Goal: Task Accomplishment & Management: Use online tool/utility

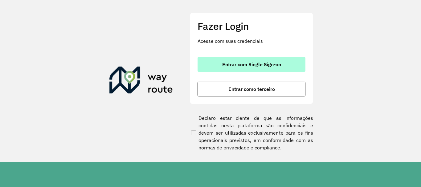
click at [212, 61] on button "Entrar com Single Sign-on" at bounding box center [251, 64] width 108 height 15
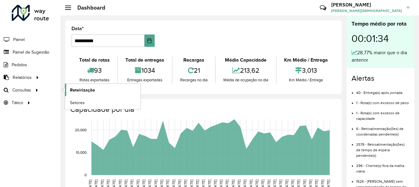
click at [96, 91] on link "Roteirização" at bounding box center [102, 90] width 75 height 12
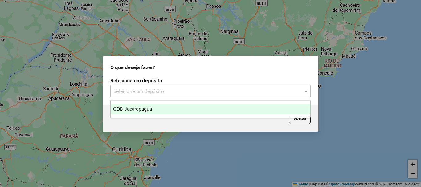
click at [305, 91] on span at bounding box center [307, 90] width 8 height 7
click at [141, 107] on span "CDD Jacarepaguá" at bounding box center [132, 108] width 39 height 5
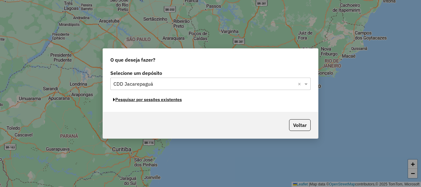
click at [168, 100] on button "Pesquisar por sessões existentes" at bounding box center [147, 100] width 74 height 10
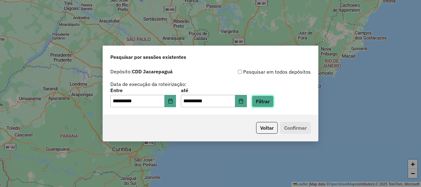
click at [273, 102] on button "Filtrar" at bounding box center [263, 101] width 22 height 12
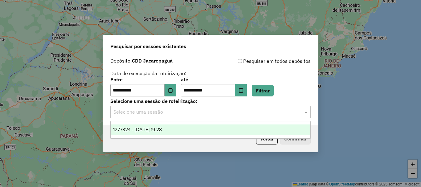
click at [287, 110] on input "text" at bounding box center [204, 111] width 182 height 7
click at [147, 130] on span "1277324 - 17/09/2025 19:28" at bounding box center [137, 129] width 49 height 5
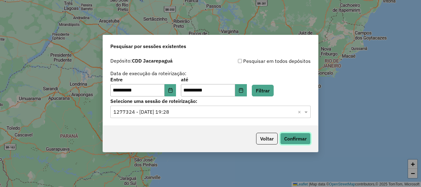
click at [289, 141] on button "Confirmar" at bounding box center [295, 139] width 30 height 12
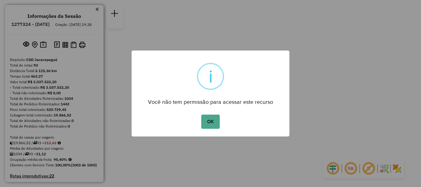
click at [201, 115] on button "OK" at bounding box center [210, 122] width 18 height 14
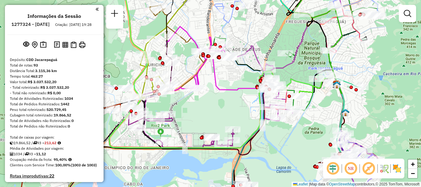
drag, startPoint x: 194, startPoint y: 109, endPoint x: 228, endPoint y: 116, distance: 35.4
click at [228, 116] on div "Janela de atendimento Grade de atendimento Capacidade Transportadoras Veículos …" at bounding box center [210, 93] width 421 height 187
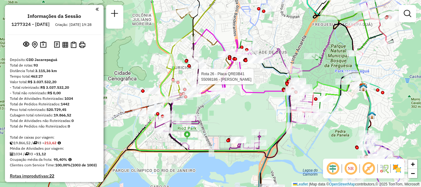
select select "**********"
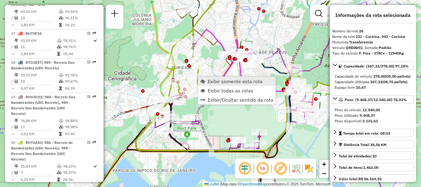
scroll to position [1187, 0]
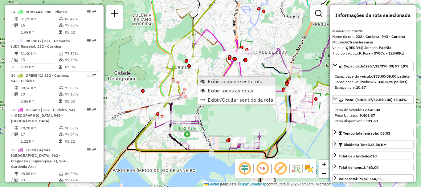
click at [203, 79] on span "Exibir somente esta rota" at bounding box center [202, 81] width 5 height 5
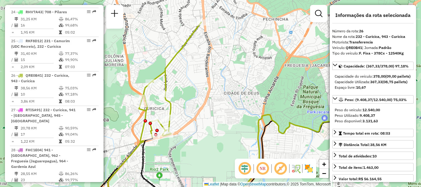
drag, startPoint x: 175, startPoint y: 91, endPoint x: 181, endPoint y: 107, distance: 17.0
click at [181, 107] on div "Janela de atendimento Grade de atendimento Capacidade Transportadoras Veículos …" at bounding box center [210, 93] width 421 height 187
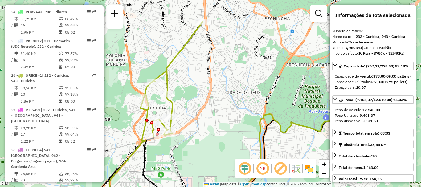
click at [186, 108] on div "Janela de atendimento Grade de atendimento Capacidade Transportadoras Veículos …" at bounding box center [210, 93] width 421 height 187
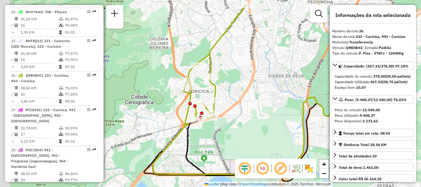
drag, startPoint x: 213, startPoint y: 99, endPoint x: 247, endPoint y: 76, distance: 40.4
click at [247, 76] on div "Janela de atendimento Grade de atendimento Capacidade Transportadoras Veículos …" at bounding box center [210, 93] width 421 height 187
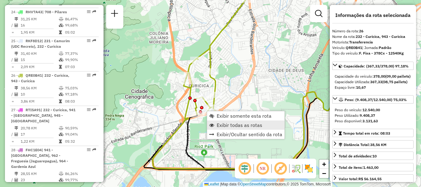
click at [226, 125] on span "Exibir todas as rotas" at bounding box center [239, 125] width 46 height 5
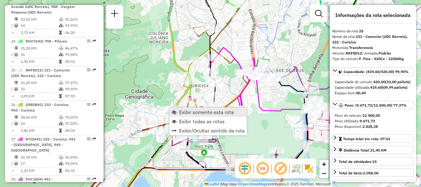
click at [182, 112] on span "Exibir somente esta rota" at bounding box center [206, 112] width 55 height 5
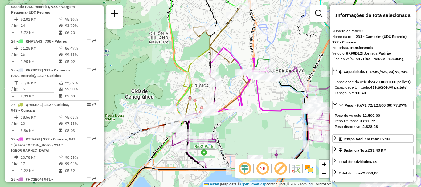
scroll to position [1152, 0]
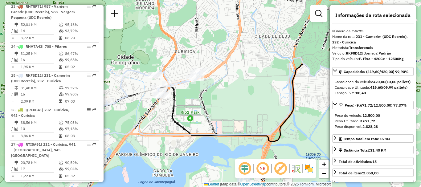
drag, startPoint x: 185, startPoint y: 92, endPoint x: 204, endPoint y: 99, distance: 19.5
click at [204, 100] on div "Janela de atendimento Grade de atendimento Capacidade Transportadoras Veículos …" at bounding box center [210, 93] width 421 height 187
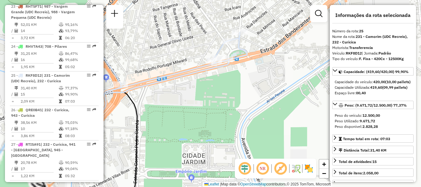
drag, startPoint x: 186, startPoint y: 89, endPoint x: 220, endPoint y: 100, distance: 35.7
click at [220, 100] on div "Janela de atendimento Grade de atendimento Capacidade Transportadoras Veículos …" at bounding box center [210, 93] width 421 height 187
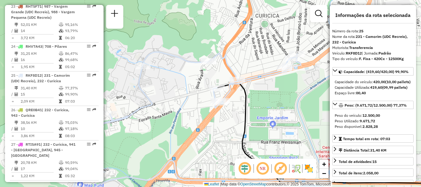
drag, startPoint x: 191, startPoint y: 99, endPoint x: 271, endPoint y: 89, distance: 80.4
click at [271, 89] on div "Janela de atendimento Grade de atendimento Capacidade Transportadoras Veículos …" at bounding box center [210, 93] width 421 height 187
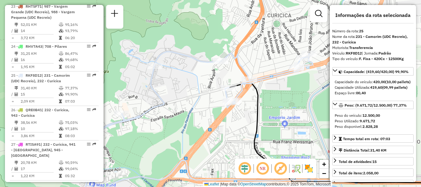
drag, startPoint x: 252, startPoint y: 115, endPoint x: 264, endPoint y: 115, distance: 12.0
click at [264, 115] on div "Janela de atendimento Grade de atendimento Capacidade Transportadoras Veículos …" at bounding box center [210, 93] width 421 height 187
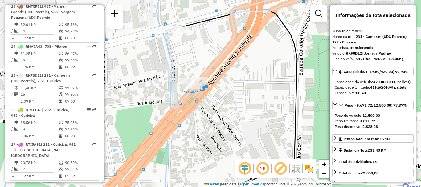
drag, startPoint x: 314, startPoint y: 132, endPoint x: 227, endPoint y: 92, distance: 95.6
click at [227, 92] on div "Janela de atendimento Grade de atendimento Capacidade Transportadoras Veículos …" at bounding box center [210, 93] width 421 height 187
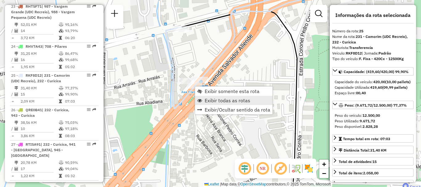
click at [210, 99] on span "Exibir todas as rotas" at bounding box center [227, 100] width 46 height 5
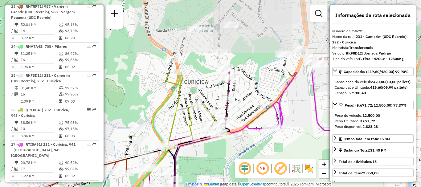
drag, startPoint x: 197, startPoint y: 135, endPoint x: 183, endPoint y: 144, distance: 17.8
click at [183, 144] on icon at bounding box center [229, 166] width 287 height 189
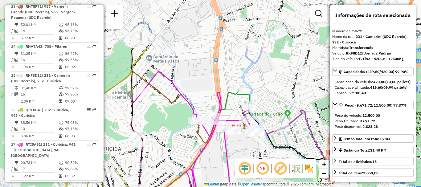
drag, startPoint x: 264, startPoint y: 77, endPoint x: 184, endPoint y: 120, distance: 91.2
click at [175, 147] on div "Janela de atendimento Grade de atendimento Capacidade Transportadoras Veículos …" at bounding box center [210, 93] width 421 height 187
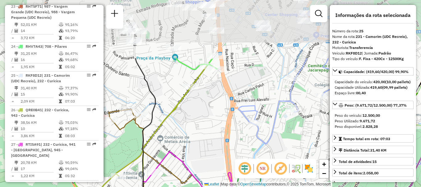
drag, startPoint x: 224, startPoint y: 49, endPoint x: 235, endPoint y: 117, distance: 69.0
click at [235, 133] on div "Janela de atendimento Grade de atendimento Capacidade Transportadoras Veículos …" at bounding box center [210, 93] width 421 height 187
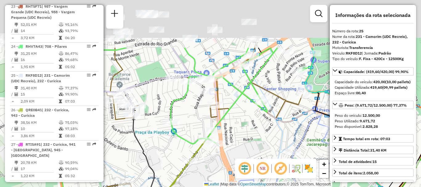
drag, startPoint x: 249, startPoint y: 46, endPoint x: 238, endPoint y: 114, distance: 68.8
click at [233, 133] on div "Janela de atendimento Grade de atendimento Capacidade Transportadoras Veículos …" at bounding box center [210, 93] width 421 height 187
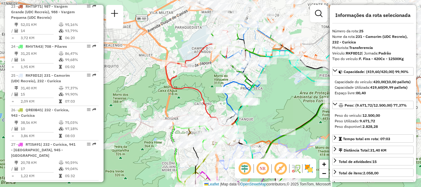
drag, startPoint x: 294, startPoint y: 67, endPoint x: 265, endPoint y: 103, distance: 45.6
click at [265, 103] on div "Janela de atendimento Grade de atendimento Capacidade Transportadoras Veículos …" at bounding box center [210, 93] width 421 height 187
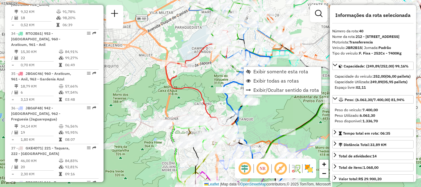
scroll to position [1664, 0]
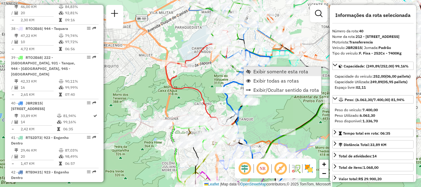
click at [249, 71] on span "Exibir somente esta rota" at bounding box center [248, 71] width 5 height 5
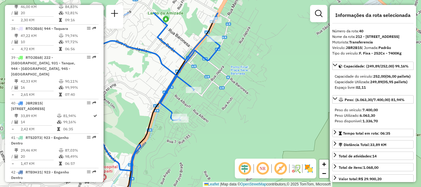
drag, startPoint x: 222, startPoint y: 50, endPoint x: 240, endPoint y: 92, distance: 46.0
click at [241, 92] on div "Janela de atendimento Grade de atendimento Capacidade Transportadoras Veículos …" at bounding box center [210, 93] width 421 height 187
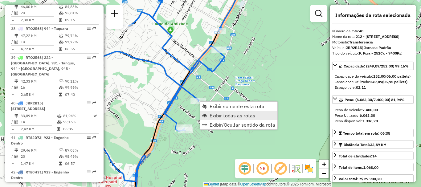
click at [228, 117] on span "Exibir todas as rotas" at bounding box center [232, 115] width 46 height 5
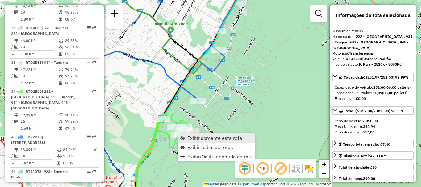
scroll to position [1624, 0]
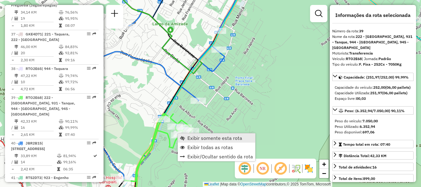
click at [188, 138] on span "Exibir somente esta rota" at bounding box center [214, 137] width 55 height 5
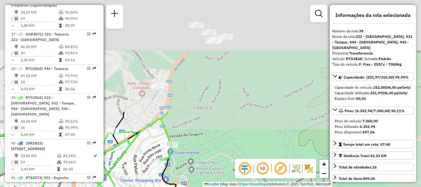
drag, startPoint x: 233, startPoint y: 43, endPoint x: 166, endPoint y: 191, distance: 162.2
click at [166, 187] on html "Aguarde... Pop-up bloqueado! Seu navegador bloqueou automáticamente a abertura …" at bounding box center [210, 93] width 421 height 187
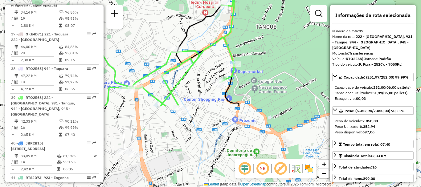
drag, startPoint x: 185, startPoint y: 129, endPoint x: 258, endPoint y: 29, distance: 123.3
click at [258, 29] on div "Janela de atendimento Grade de atendimento Capacidade Transportadoras Veículos …" at bounding box center [210, 93] width 421 height 187
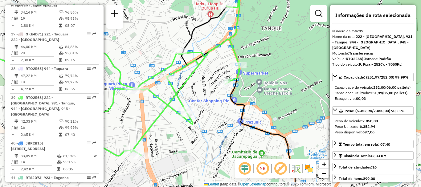
drag, startPoint x: 224, startPoint y: 114, endPoint x: 229, endPoint y: 115, distance: 5.3
click at [229, 115] on div "Janela de atendimento Grade de atendimento Capacidade Transportadoras Veículos …" at bounding box center [210, 93] width 421 height 187
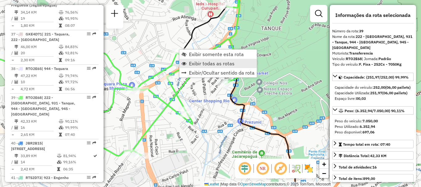
click at [200, 63] on span "Exibir todas as rotas" at bounding box center [212, 63] width 46 height 5
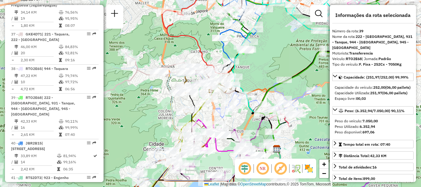
drag, startPoint x: 215, startPoint y: 53, endPoint x: 245, endPoint y: 68, distance: 34.1
click at [245, 68] on div "Janela de atendimento Grade de atendimento Capacidade Transportadoras Veículos …" at bounding box center [210, 93] width 421 height 187
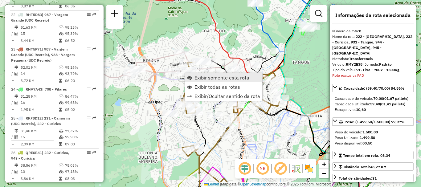
scroll to position [492, 0]
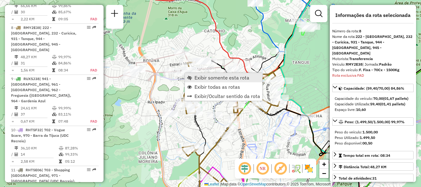
click at [197, 75] on span "Exibir somente esta rota" at bounding box center [221, 77] width 55 height 5
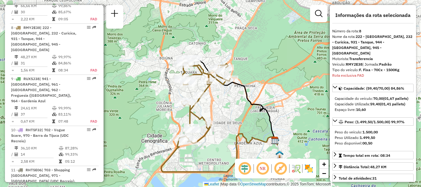
drag, startPoint x: 268, startPoint y: 41, endPoint x: 276, endPoint y: 62, distance: 22.0
click at [276, 62] on div "Janela de atendimento Grade de atendimento Capacidade Transportadoras Veículos …" at bounding box center [210, 93] width 421 height 187
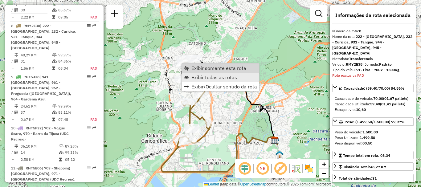
scroll to position [494, 0]
click at [205, 77] on span "Exibir todas as rotas" at bounding box center [214, 77] width 46 height 5
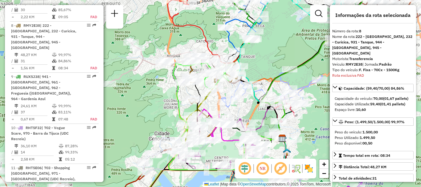
drag, startPoint x: 255, startPoint y: 69, endPoint x: 262, endPoint y: 67, distance: 7.4
click at [262, 67] on div "Janela de atendimento Grade de atendimento Capacidade Transportadoras Veículos …" at bounding box center [210, 93] width 421 height 187
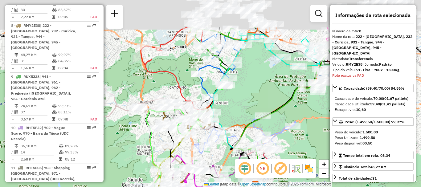
click at [248, 91] on div "Janela de atendimento Grade de atendimento Capacidade Transportadoras Veículos …" at bounding box center [210, 93] width 421 height 187
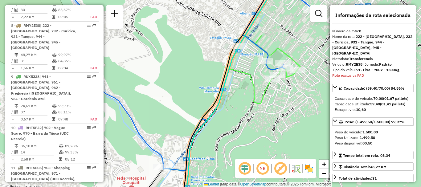
drag, startPoint x: 215, startPoint y: 93, endPoint x: 253, endPoint y: 96, distance: 38.3
click at [253, 96] on icon at bounding box center [231, 121] width 136 height 173
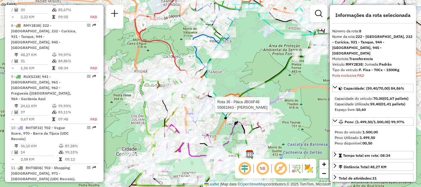
drag, startPoint x: 171, startPoint y: 78, endPoint x: 182, endPoint y: 60, distance: 21.3
click at [183, 60] on div "Rota 36 - Placa JBG6F48 55061943 - KARINA ALMEIDA Janela de atendimento Grade d…" at bounding box center [210, 93] width 421 height 187
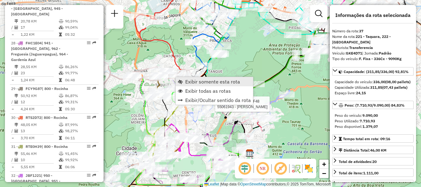
scroll to position [1560, 0]
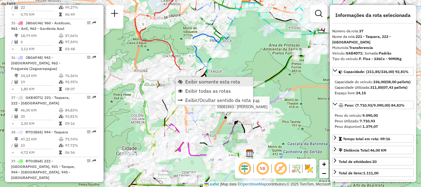
click at [189, 82] on span "Exibir somente esta rota" at bounding box center [212, 81] width 55 height 5
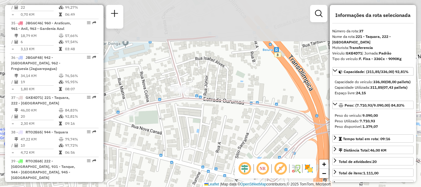
drag, startPoint x: 229, startPoint y: 52, endPoint x: 229, endPoint y: 106, distance: 53.9
click at [229, 106] on div "Janela de atendimento Grade de atendimento Capacidade Transportadoras Veículos …" at bounding box center [210, 93] width 421 height 187
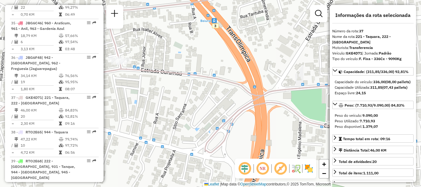
drag, startPoint x: 255, startPoint y: 100, endPoint x: 181, endPoint y: 67, distance: 80.9
click at [186, 69] on icon at bounding box center [233, 82] width 333 height 26
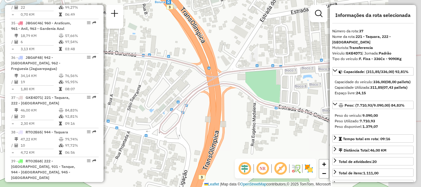
drag, startPoint x: 306, startPoint y: 123, endPoint x: 254, endPoint y: 101, distance: 56.7
click at [255, 101] on icon at bounding box center [170, 49] width 505 height 169
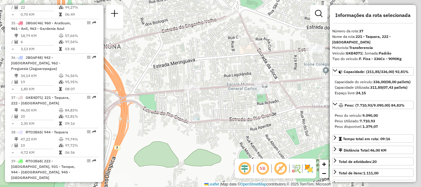
drag, startPoint x: 280, startPoint y: 93, endPoint x: 175, endPoint y: 104, distance: 105.6
click at [175, 104] on div "Janela de atendimento Grade de atendimento Capacidade Transportadoras Veículos …" at bounding box center [210, 93] width 421 height 187
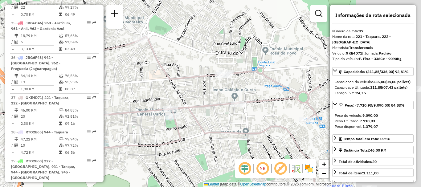
drag, startPoint x: 293, startPoint y: 120, endPoint x: 134, endPoint y: 109, distance: 159.6
click at [137, 114] on div "Janela de atendimento Grade de atendimento Capacidade Transportadoras Veículos …" at bounding box center [210, 93] width 421 height 187
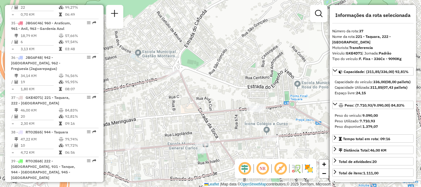
drag, startPoint x: 163, startPoint y: 31, endPoint x: 214, endPoint y: 73, distance: 66.0
click at [212, 73] on div "Janela de atendimento Grade de atendimento Capacidade Transportadoras Veículos …" at bounding box center [210, 93] width 421 height 187
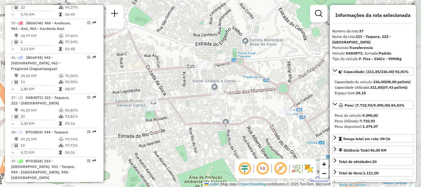
drag, startPoint x: 285, startPoint y: 123, endPoint x: 158, endPoint y: 51, distance: 146.2
click at [158, 52] on div "Janela de atendimento Grade de atendimento Capacidade Transportadoras Veículos …" at bounding box center [210, 93] width 421 height 187
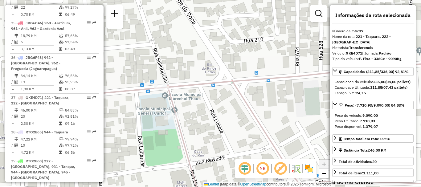
drag, startPoint x: 188, startPoint y: 122, endPoint x: 213, endPoint y: 136, distance: 28.6
click at [213, 136] on div "Janela de atendimento Grade de atendimento Capacidade Transportadoras Veículos …" at bounding box center [210, 93] width 421 height 187
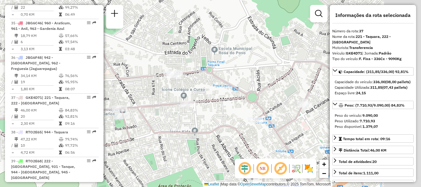
drag, startPoint x: 259, startPoint y: 118, endPoint x: 133, endPoint y: 117, distance: 125.9
click at [134, 120] on div "Janela de atendimento Grade de atendimento Capacidade Transportadoras Veículos …" at bounding box center [210, 93] width 421 height 187
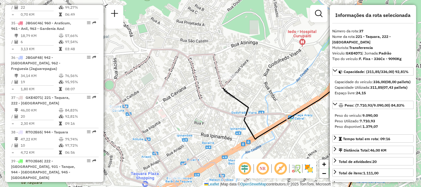
drag, startPoint x: 280, startPoint y: 117, endPoint x: 180, endPoint y: 111, distance: 99.6
click at [180, 111] on div "Janela de atendimento Grade de atendimento Capacidade Transportadoras Veículos …" at bounding box center [210, 93] width 421 height 187
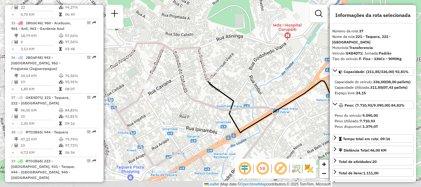
drag, startPoint x: 225, startPoint y: 137, endPoint x: 204, endPoint y: 98, distance: 44.9
click at [204, 98] on div "Janela de atendimento Grade de atendimento Capacidade Transportadoras Veículos …" at bounding box center [210, 93] width 421 height 187
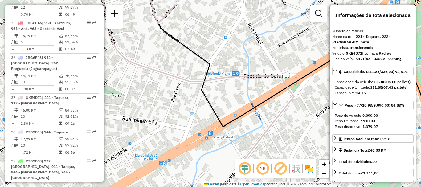
drag, startPoint x: 257, startPoint y: 109, endPoint x: 235, endPoint y: 70, distance: 45.1
click at [235, 70] on div "Janela de atendimento Grade de atendimento Capacidade Transportadoras Veículos …" at bounding box center [210, 93] width 421 height 187
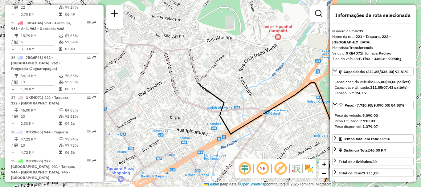
drag, startPoint x: 227, startPoint y: 70, endPoint x: 227, endPoint y: 85, distance: 15.4
click at [227, 85] on div "Janela de atendimento Grade de atendimento Capacidade Transportadoras Veículos …" at bounding box center [210, 93] width 421 height 187
